Goal: Task Accomplishment & Management: Use online tool/utility

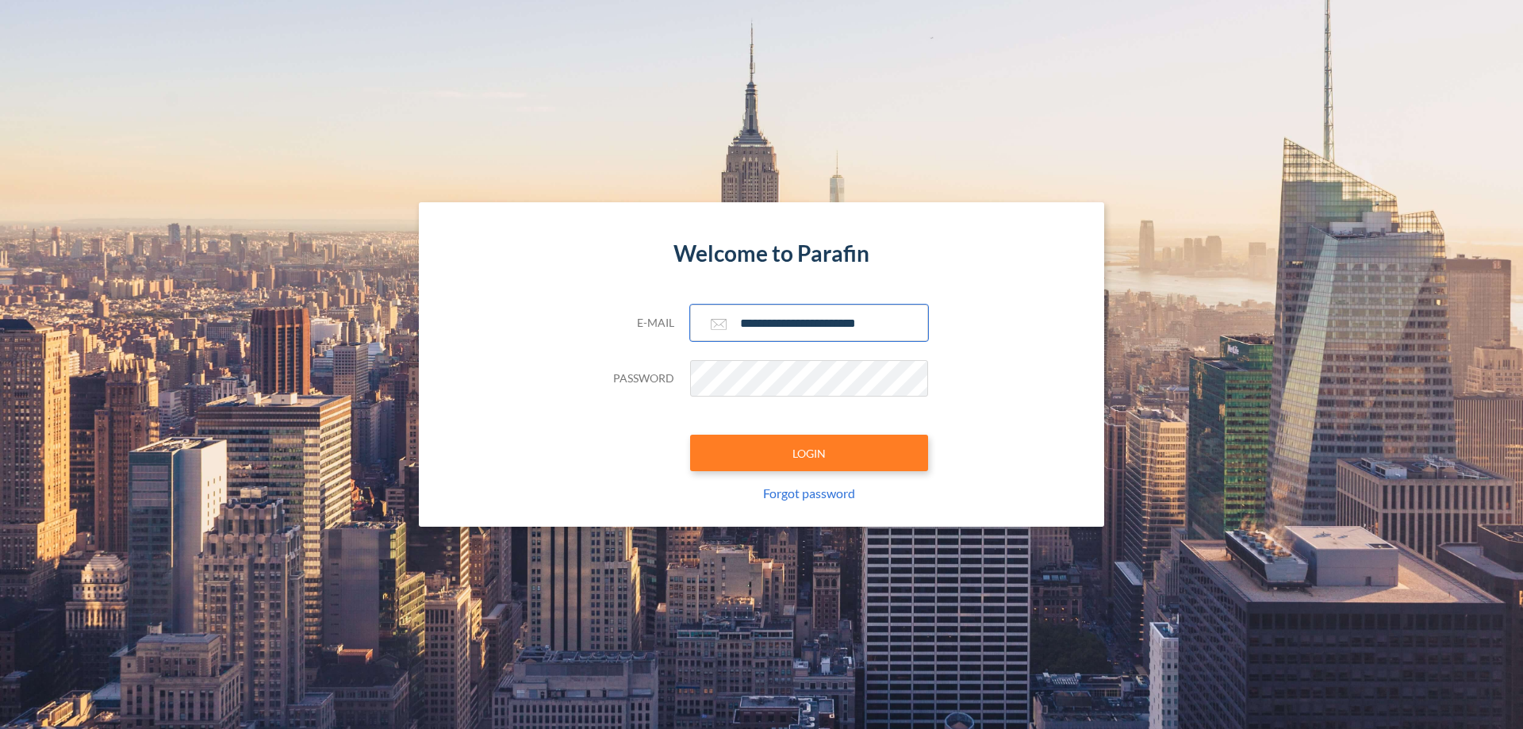
type input "**********"
click at [809, 453] on button "LOGIN" at bounding box center [809, 453] width 238 height 36
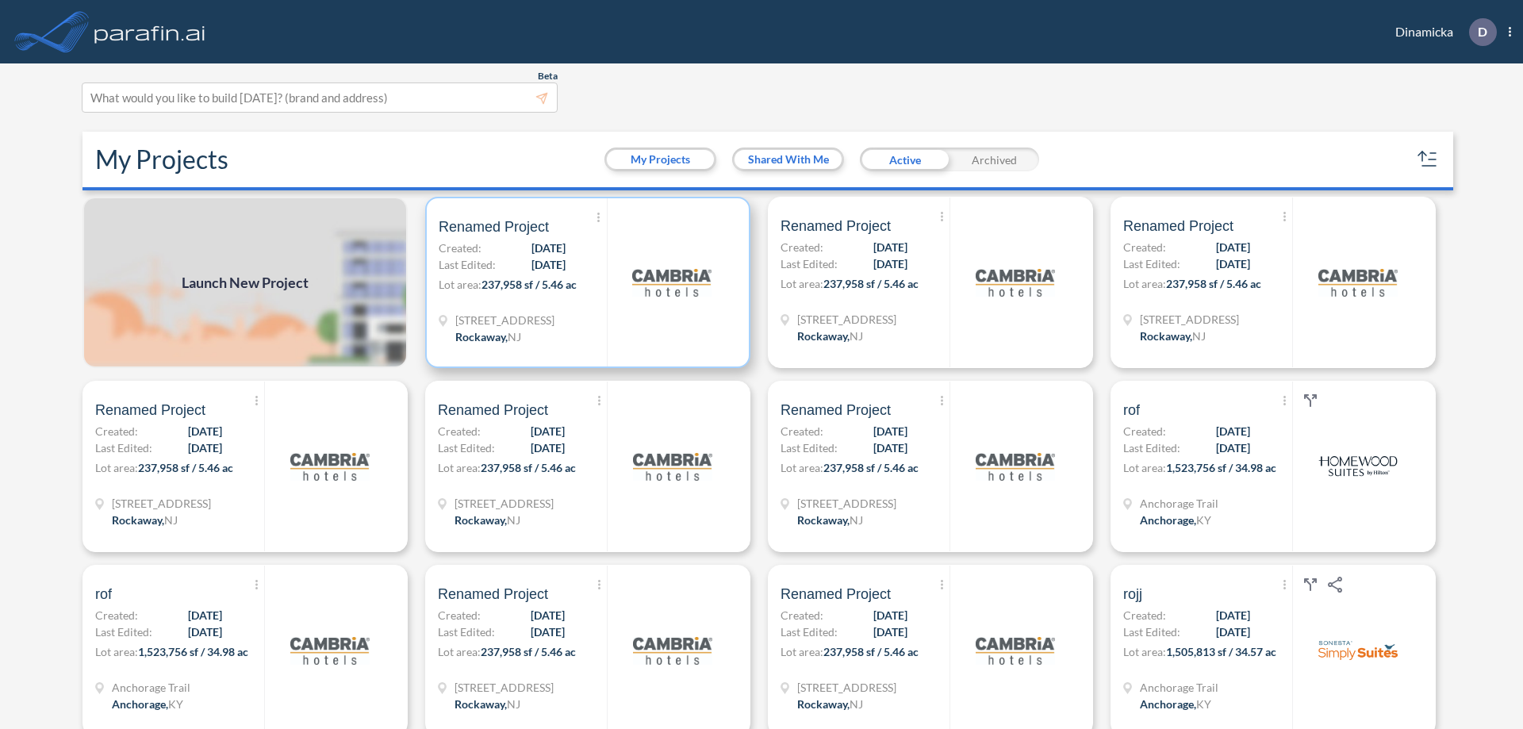
scroll to position [4, 0]
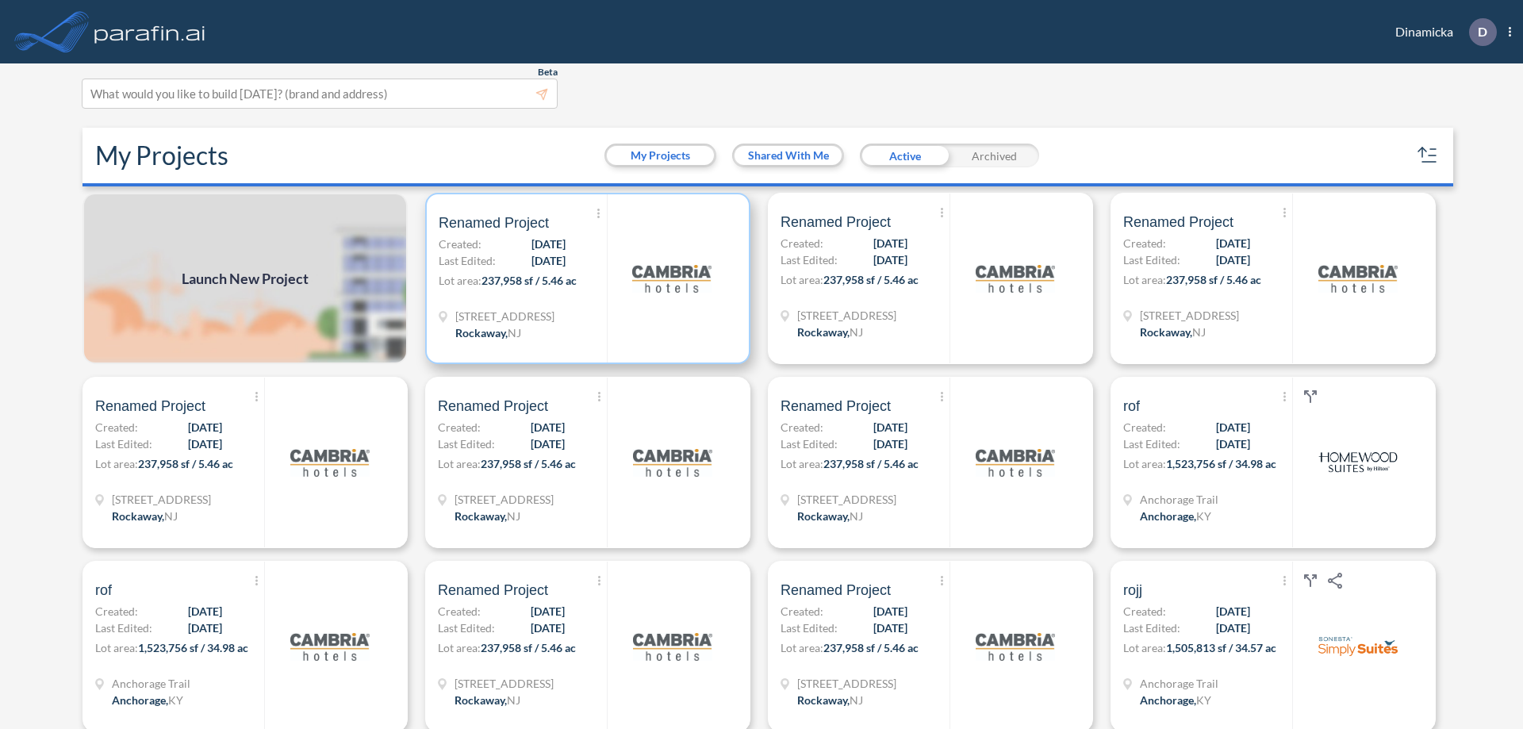
click at [584, 278] on p "Lot area: 237,958 sf / 5.46 ac" at bounding box center [523, 283] width 168 height 23
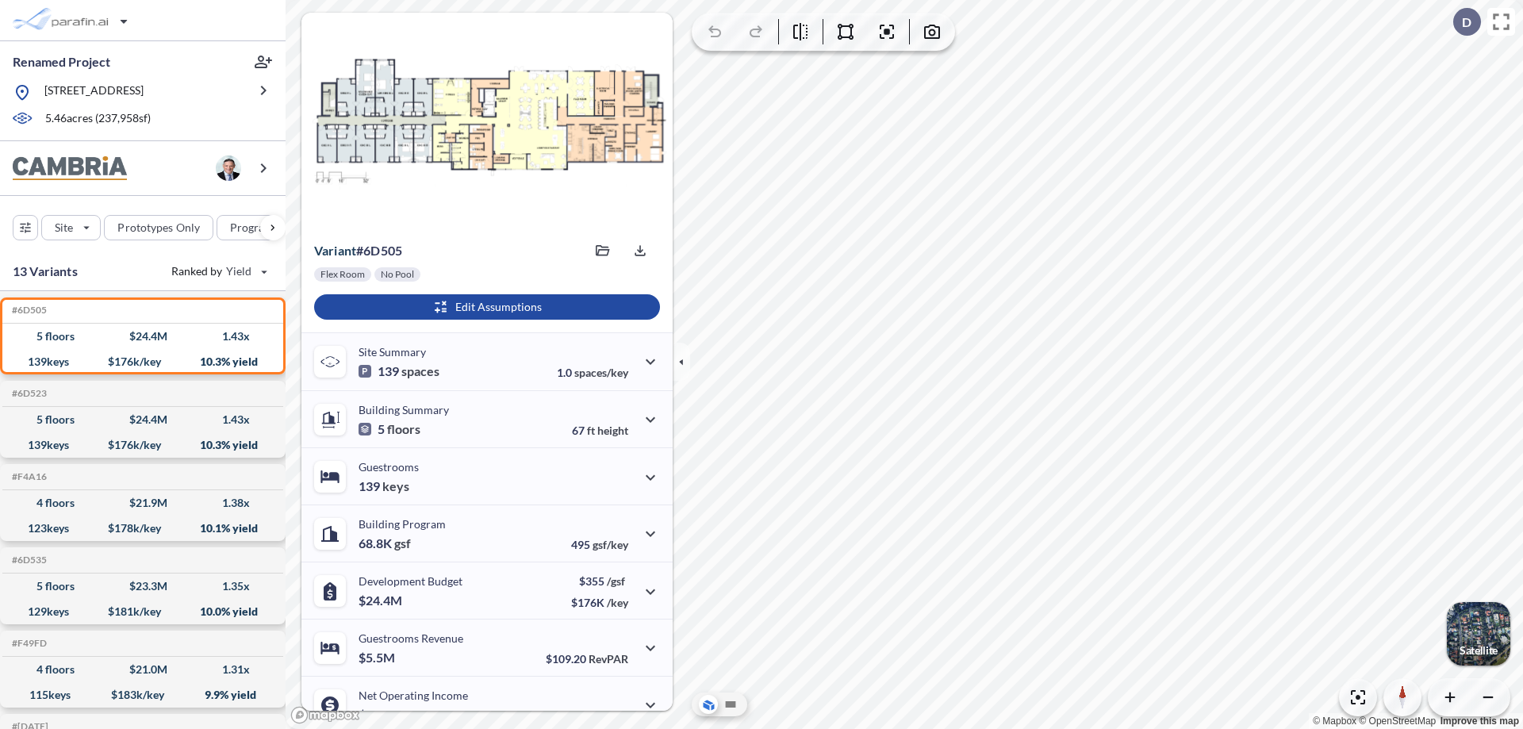
scroll to position [80, 0]
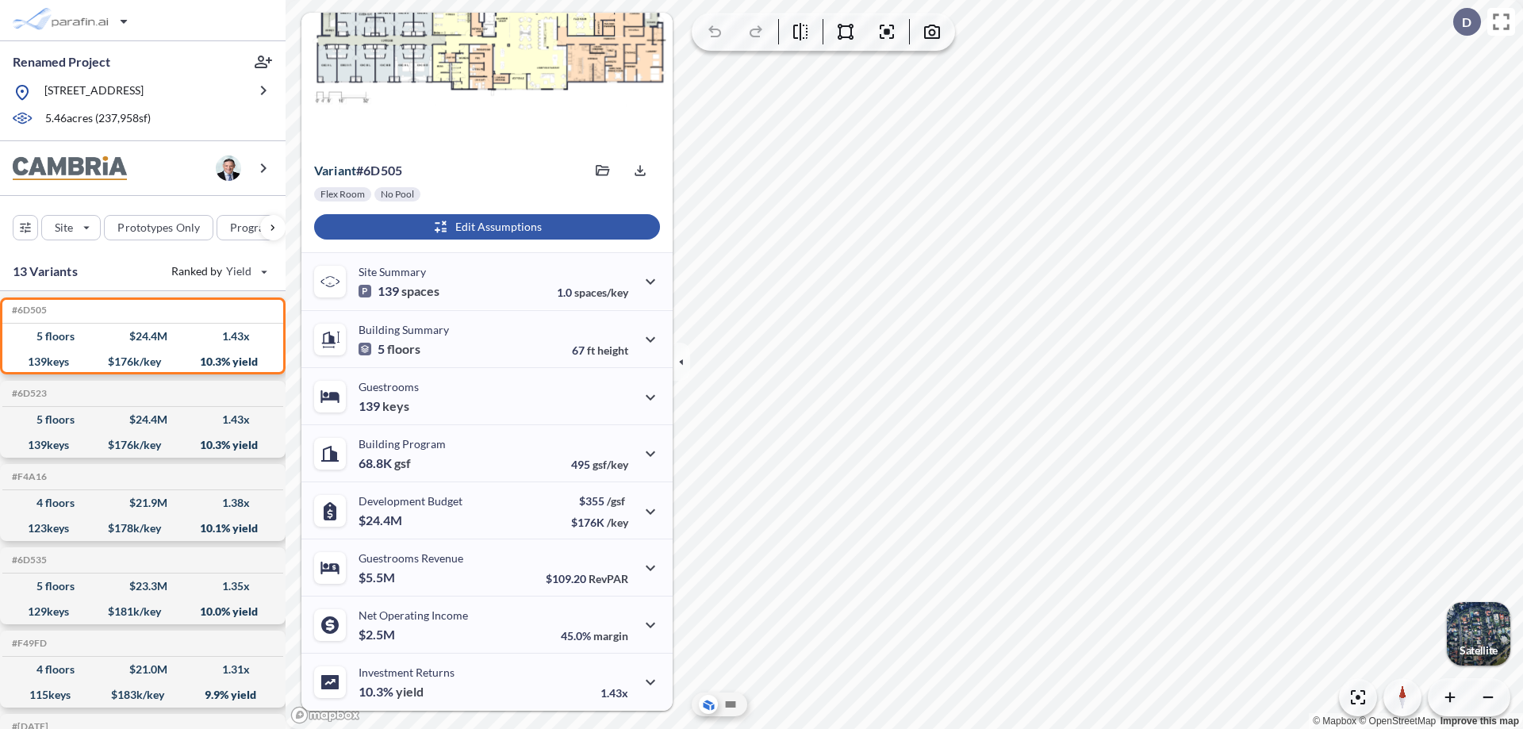
click at [485, 227] on div "button" at bounding box center [487, 226] width 346 height 25
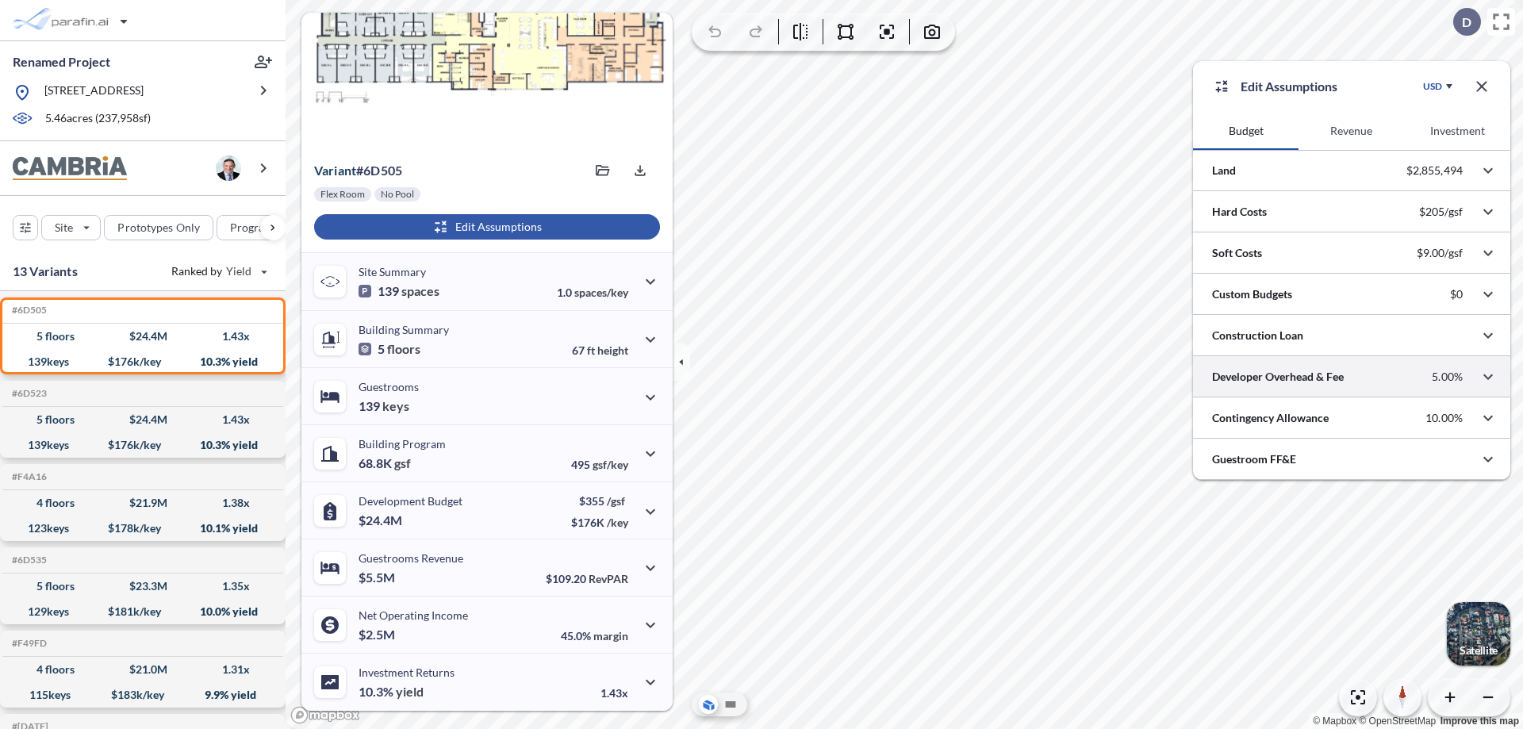
click at [1351, 377] on div at bounding box center [1351, 376] width 317 height 40
